Goal: Task Accomplishment & Management: Manage account settings

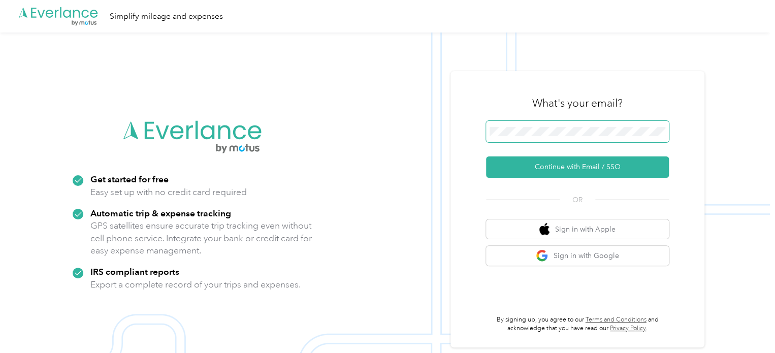
click at [523, 125] on span at bounding box center [577, 131] width 183 height 21
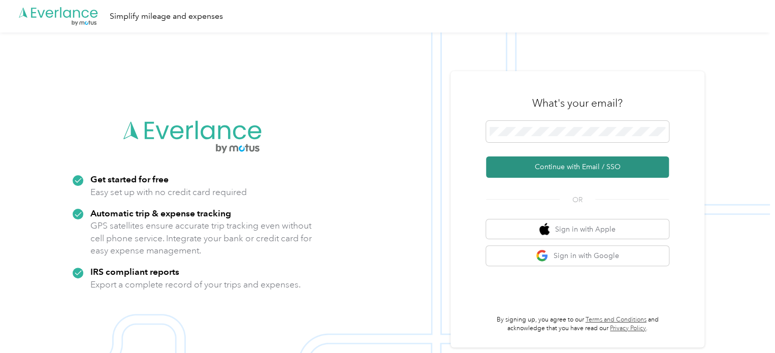
click at [562, 170] on button "Continue with Email / SSO" at bounding box center [577, 166] width 183 height 21
click at [560, 176] on button "Continue with Email / SSO" at bounding box center [577, 166] width 183 height 21
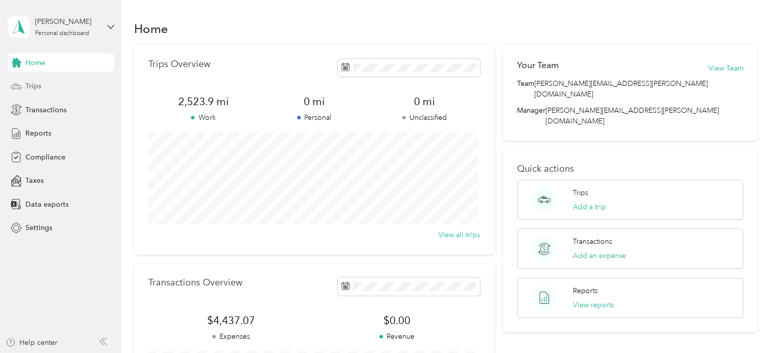
click at [28, 87] on span "Trips" at bounding box center [33, 86] width 16 height 11
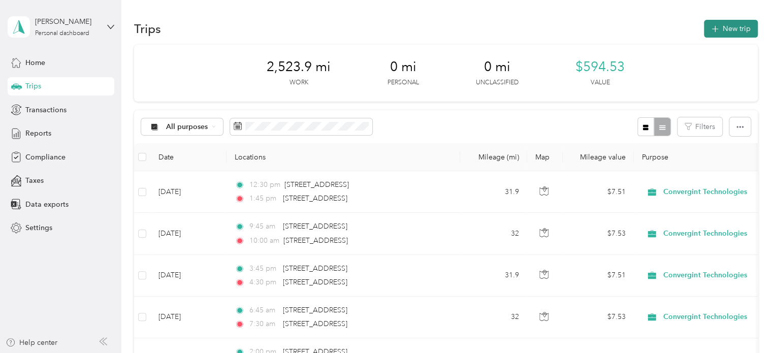
click at [721, 28] on button "New trip" at bounding box center [731, 29] width 54 height 18
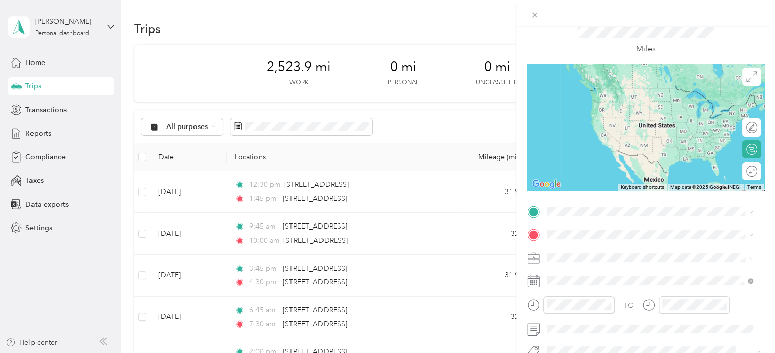
scroll to position [51, 0]
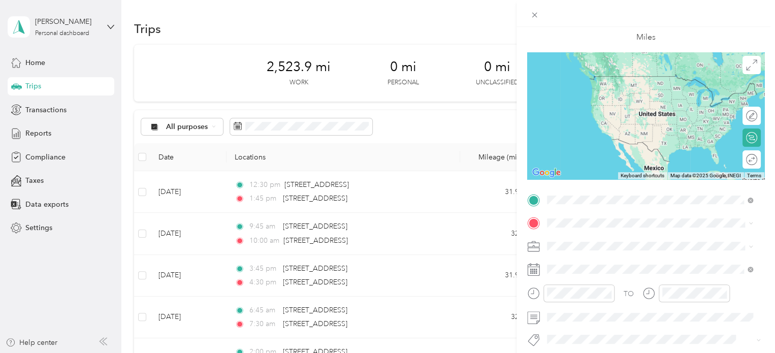
click at [612, 241] on span "[STREET_ADDRESS][US_STATE]" at bounding box center [617, 236] width 102 height 9
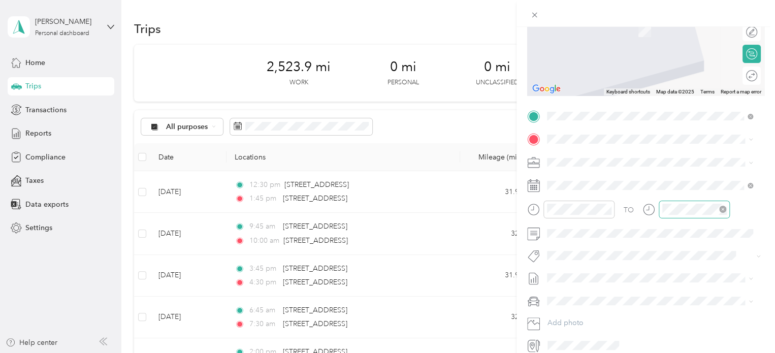
scroll to position [152, 0]
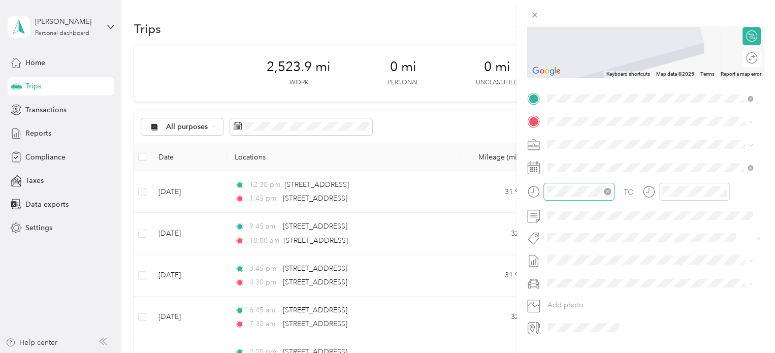
click at [609, 191] on icon "close-circle" at bounding box center [607, 191] width 7 height 7
click at [560, 239] on div "06" at bounding box center [557, 237] width 24 height 14
click at [588, 214] on div "00" at bounding box center [586, 213] width 24 height 14
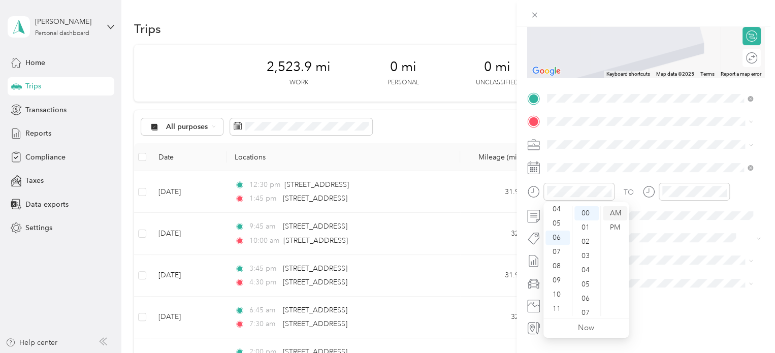
click at [617, 214] on div "AM" at bounding box center [615, 213] width 24 height 14
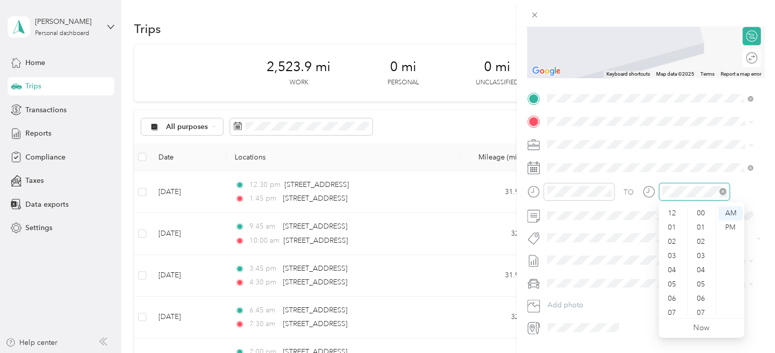
scroll to position [61, 0]
click at [701, 215] on div "30" at bounding box center [701, 217] width 24 height 14
click at [735, 213] on div "AM" at bounding box center [730, 213] width 24 height 14
click at [565, 300] on div "Blue" at bounding box center [649, 298] width 198 height 11
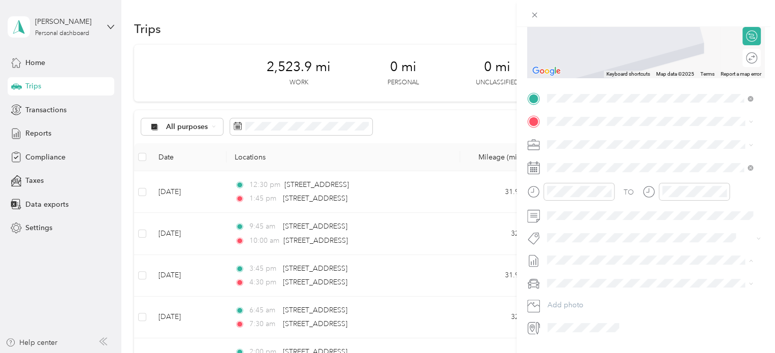
click at [631, 280] on div "No reports yet. Add a report to get reimbursed easily" at bounding box center [649, 278] width 198 height 11
click at [631, 280] on li "No reports yet. Add a report to get reimbursed easily" at bounding box center [649, 273] width 213 height 18
click at [601, 270] on li "No reports yet. Add a report to get reimbursed easily" at bounding box center [649, 278] width 213 height 18
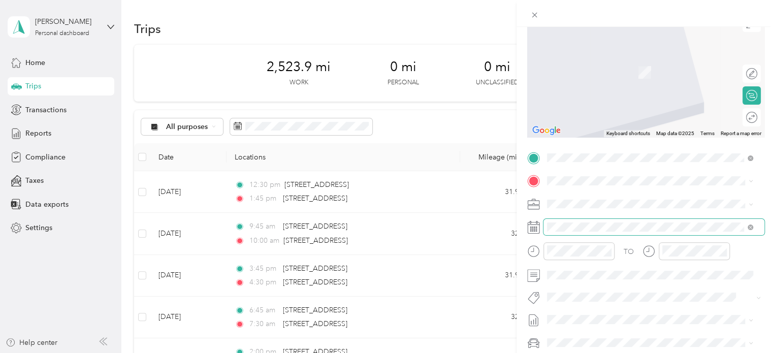
scroll to position [102, 0]
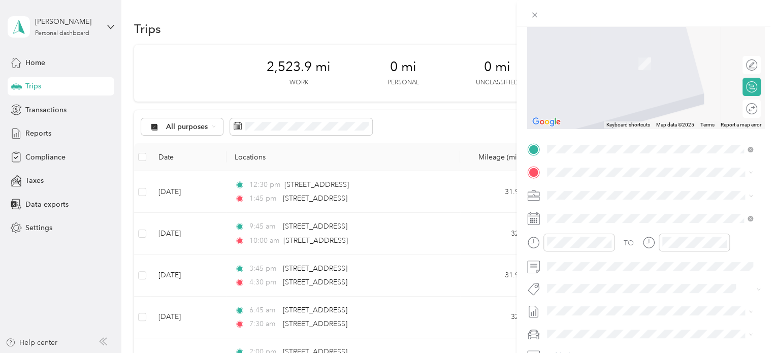
click at [611, 204] on span "[STREET_ADDRESS][US_STATE]" at bounding box center [617, 206] width 102 height 9
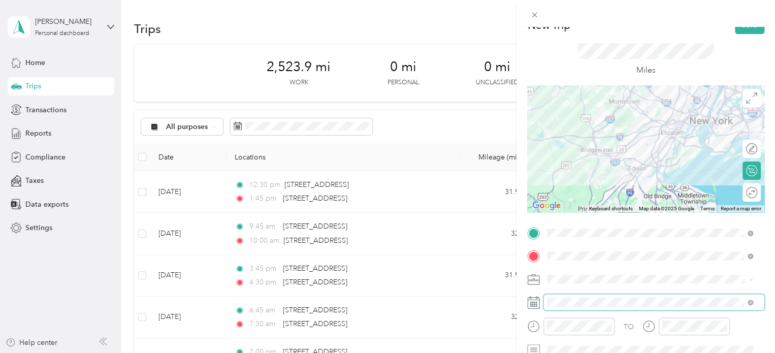
scroll to position [0, 0]
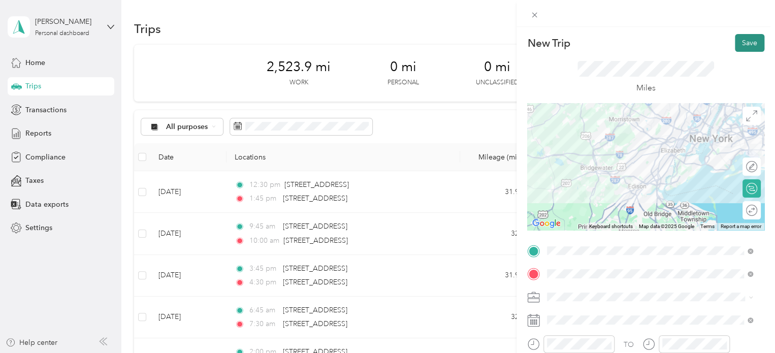
click at [748, 39] on button "Save" at bounding box center [749, 43] width 29 height 18
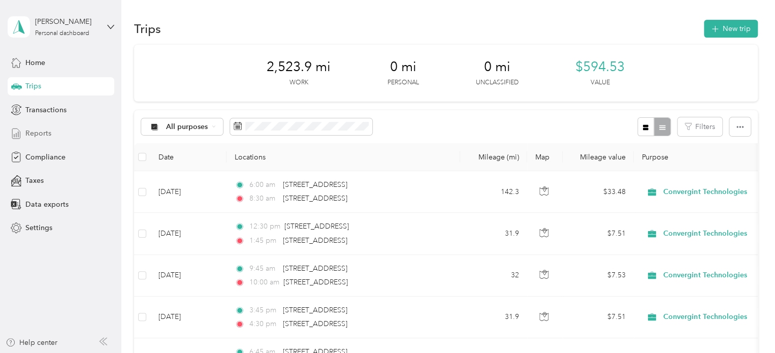
click at [42, 129] on span "Reports" at bounding box center [38, 133] width 26 height 11
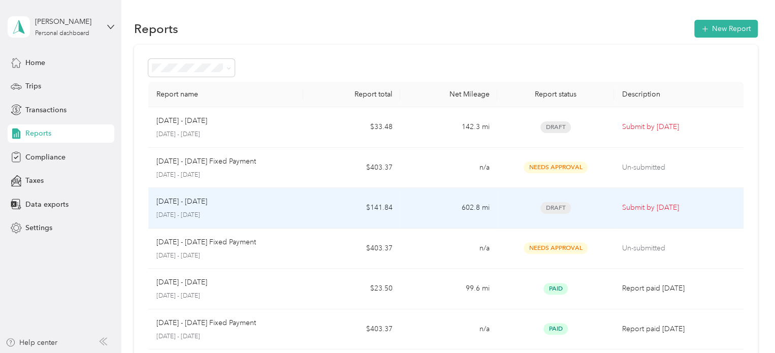
click at [502, 208] on td "Draft" at bounding box center [555, 208] width 116 height 41
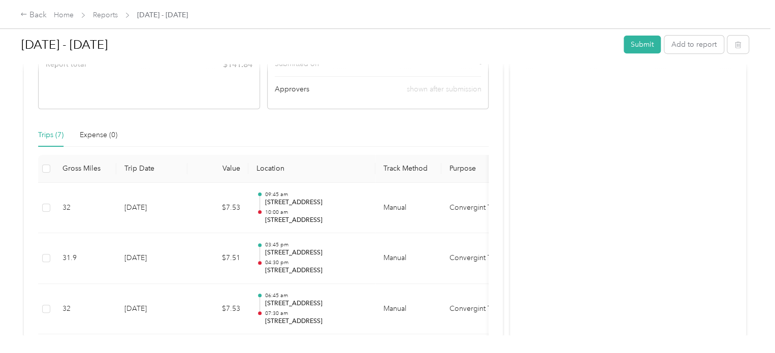
scroll to position [102, 0]
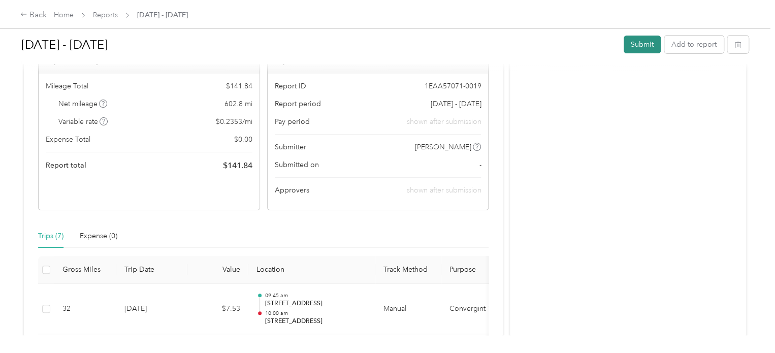
click at [635, 42] on button "Submit" at bounding box center [641, 45] width 37 height 18
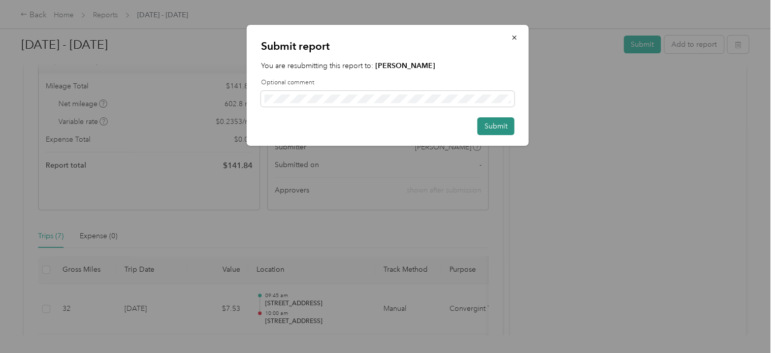
click at [502, 125] on button "Submit" at bounding box center [495, 126] width 37 height 18
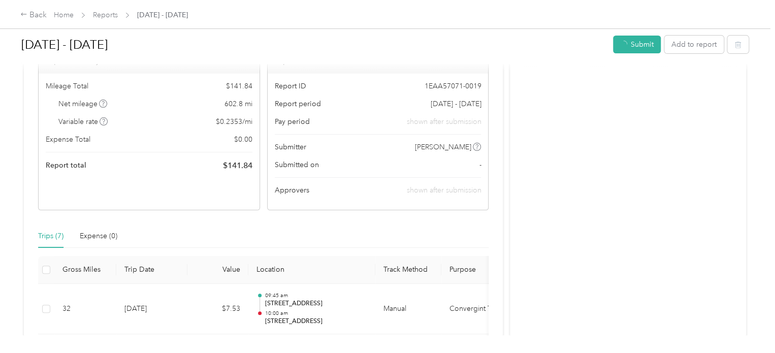
scroll to position [77, 0]
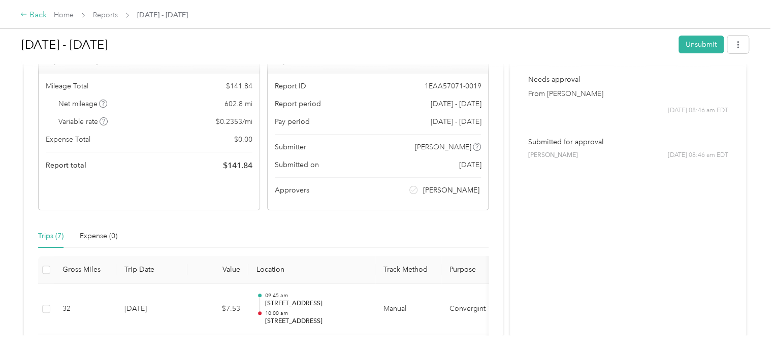
click at [34, 16] on div "Back" at bounding box center [33, 15] width 26 height 12
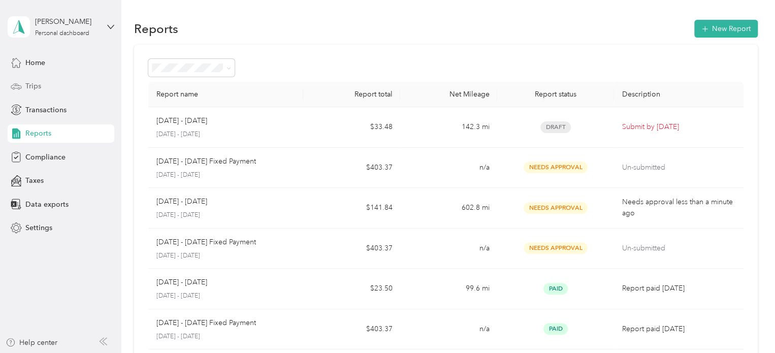
click at [44, 89] on div "Trips" at bounding box center [61, 86] width 107 height 18
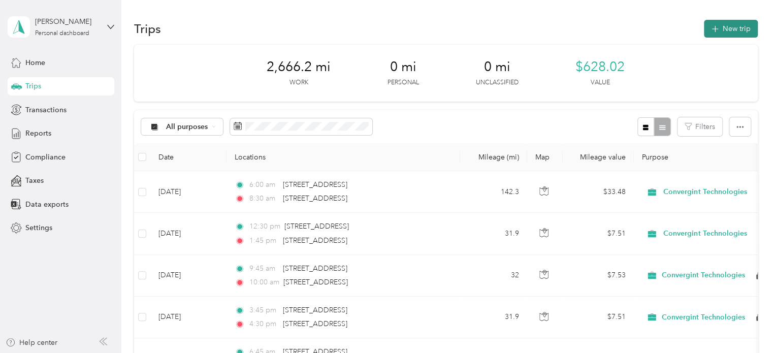
click at [719, 26] on button "New trip" at bounding box center [731, 29] width 54 height 18
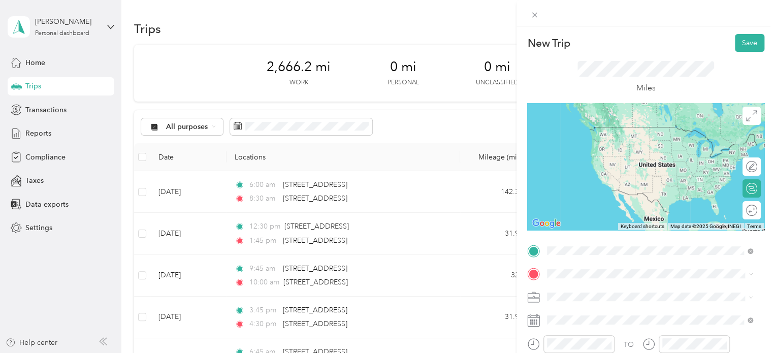
click at [614, 131] on span "[STREET_ADDRESS][US_STATE]" at bounding box center [617, 126] width 102 height 9
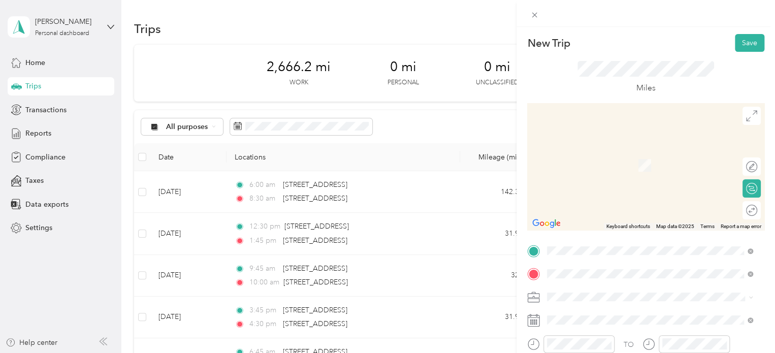
click at [641, 155] on span "[STREET_ADDRESS][US_STATE]" at bounding box center [617, 150] width 102 height 9
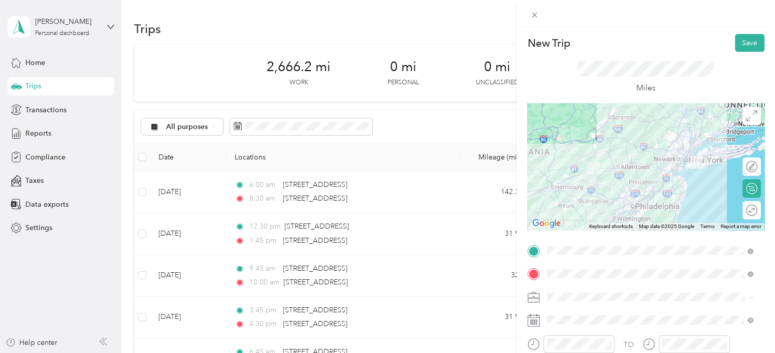
click at [649, 147] on div at bounding box center [645, 166] width 237 height 127
click at [648, 147] on div at bounding box center [645, 166] width 237 height 127
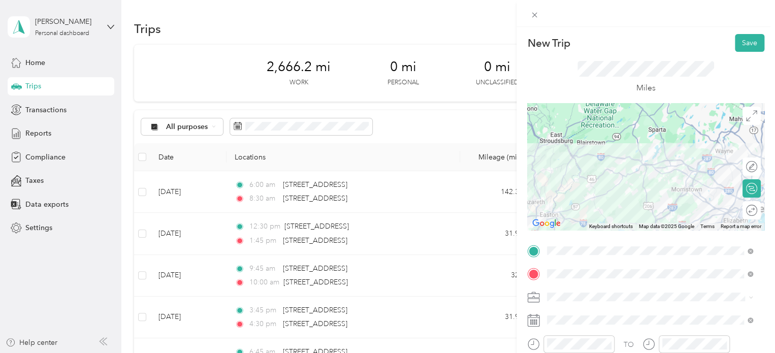
click at [675, 158] on div at bounding box center [645, 166] width 237 height 127
click at [679, 162] on div at bounding box center [645, 166] width 237 height 127
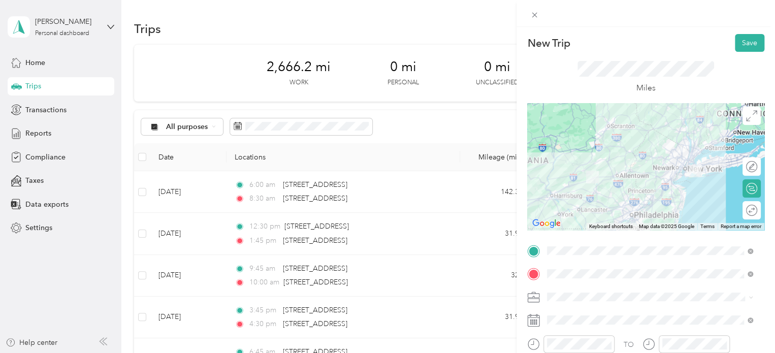
click at [680, 159] on div at bounding box center [645, 166] width 237 height 127
click at [680, 158] on div at bounding box center [645, 166] width 237 height 127
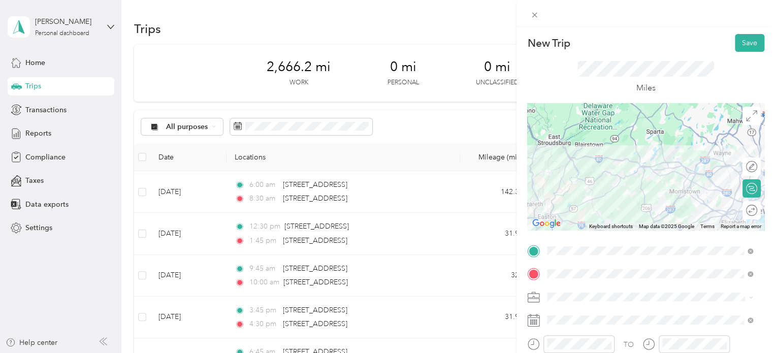
click at [591, 160] on div at bounding box center [645, 166] width 237 height 127
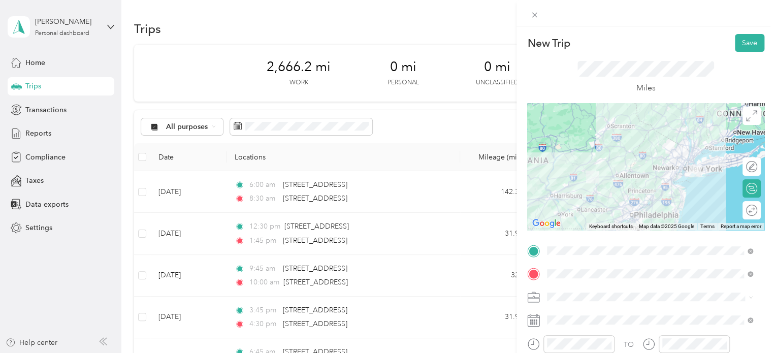
click at [657, 165] on div at bounding box center [645, 166] width 237 height 127
click at [676, 179] on div at bounding box center [645, 166] width 237 height 127
click at [674, 176] on div at bounding box center [645, 166] width 237 height 127
click at [660, 178] on div at bounding box center [645, 166] width 237 height 127
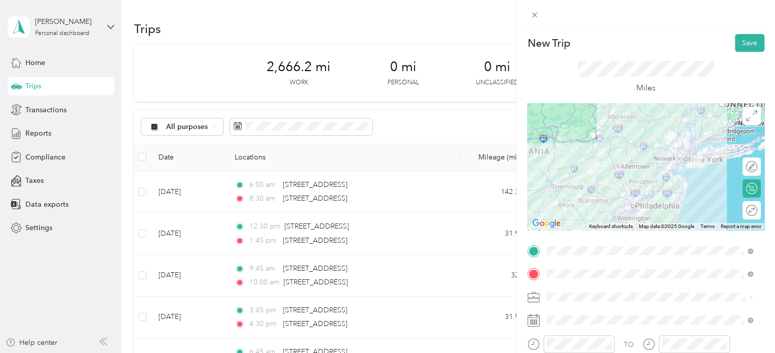
click at [657, 156] on div at bounding box center [645, 166] width 237 height 127
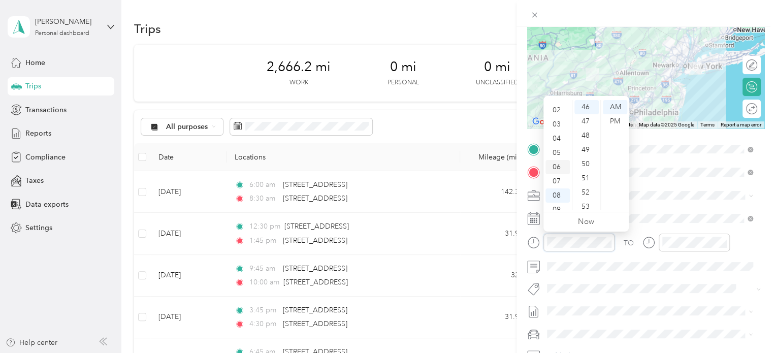
scroll to position [10, 0]
click at [558, 138] on div "03" at bounding box center [557, 139] width 24 height 14
click at [560, 108] on div "03" at bounding box center [557, 107] width 24 height 14
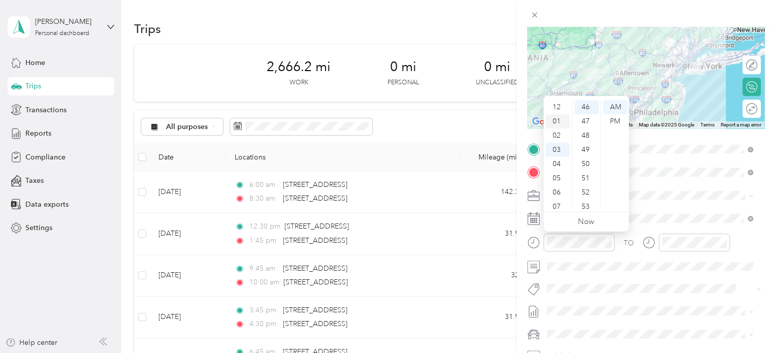
click at [558, 119] on div "01" at bounding box center [557, 121] width 24 height 14
click at [585, 107] on div "00" at bounding box center [586, 107] width 24 height 14
click at [612, 119] on div "PM" at bounding box center [615, 121] width 24 height 14
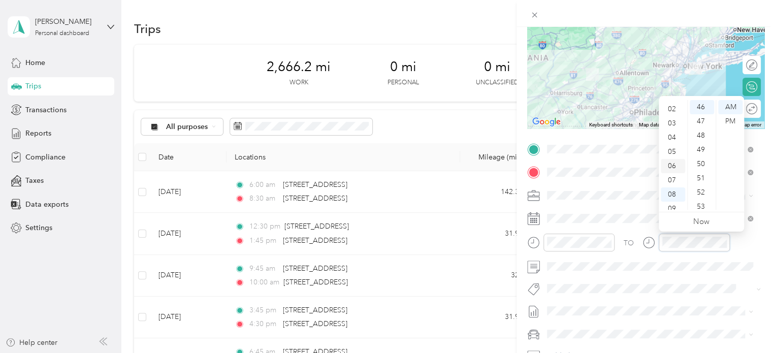
scroll to position [10, 0]
click at [671, 142] on div "03" at bounding box center [672, 139] width 24 height 14
click at [702, 132] on div "30" at bounding box center [701, 133] width 24 height 14
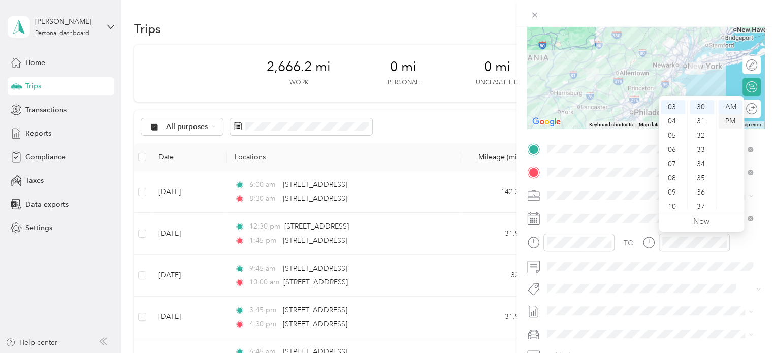
click at [731, 120] on div "PM" at bounding box center [730, 121] width 24 height 14
click at [701, 278] on div "TO Add photo" at bounding box center [645, 263] width 237 height 245
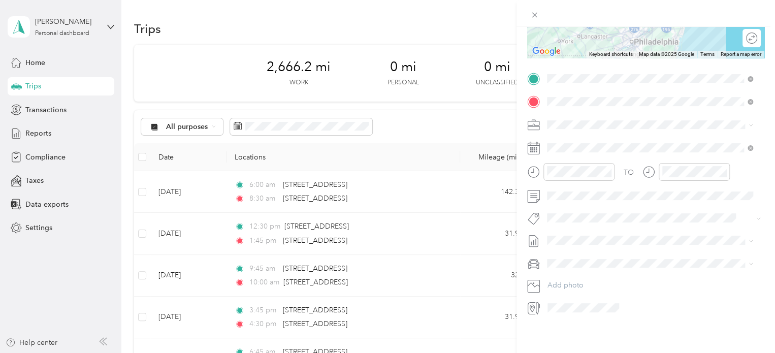
scroll to position [179, 0]
click at [560, 273] on span "Blue" at bounding box center [557, 273] width 14 height 9
click at [674, 201] on div "04" at bounding box center [672, 200] width 24 height 14
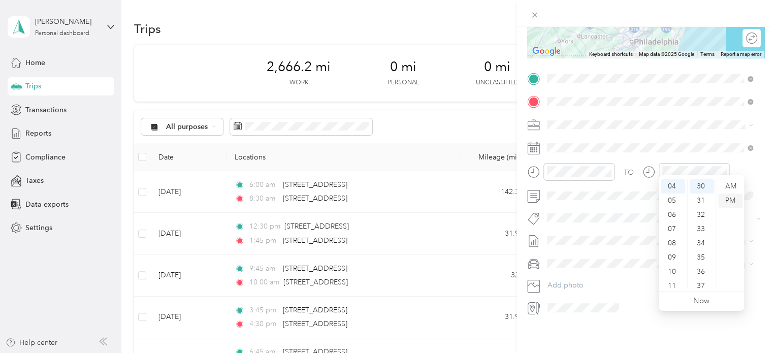
click at [729, 201] on div "PM" at bounding box center [730, 200] width 24 height 14
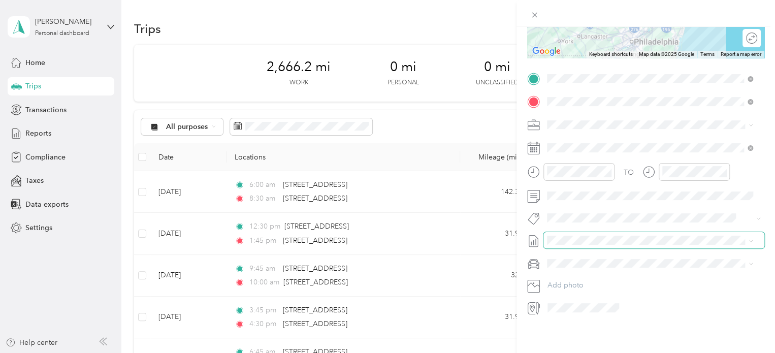
click at [613, 232] on span at bounding box center [653, 240] width 221 height 16
click at [588, 269] on li "[DATE] - [DATE] Draft" at bounding box center [649, 266] width 213 height 16
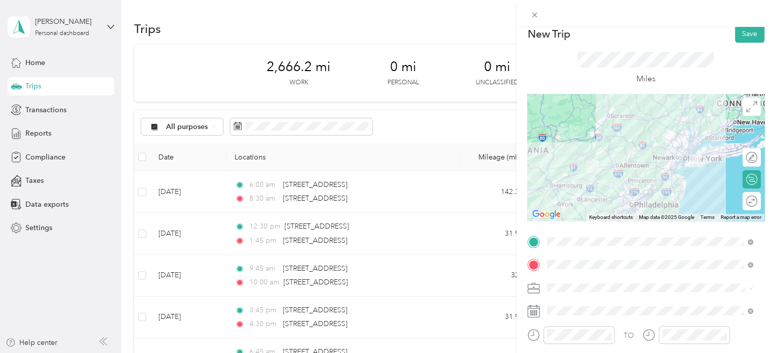
scroll to position [0, 0]
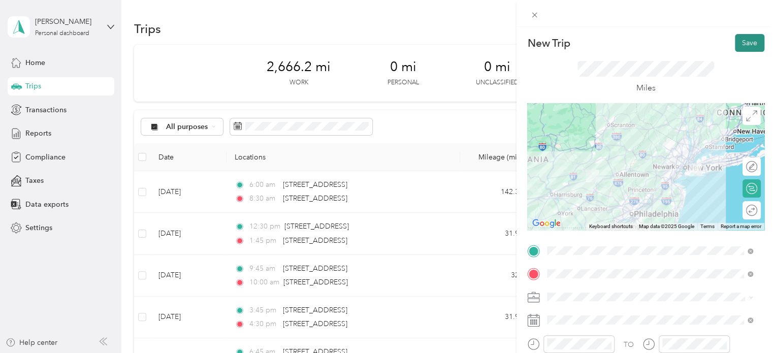
click at [735, 45] on button "Save" at bounding box center [749, 43] width 29 height 18
